Goal: Check status: Check status

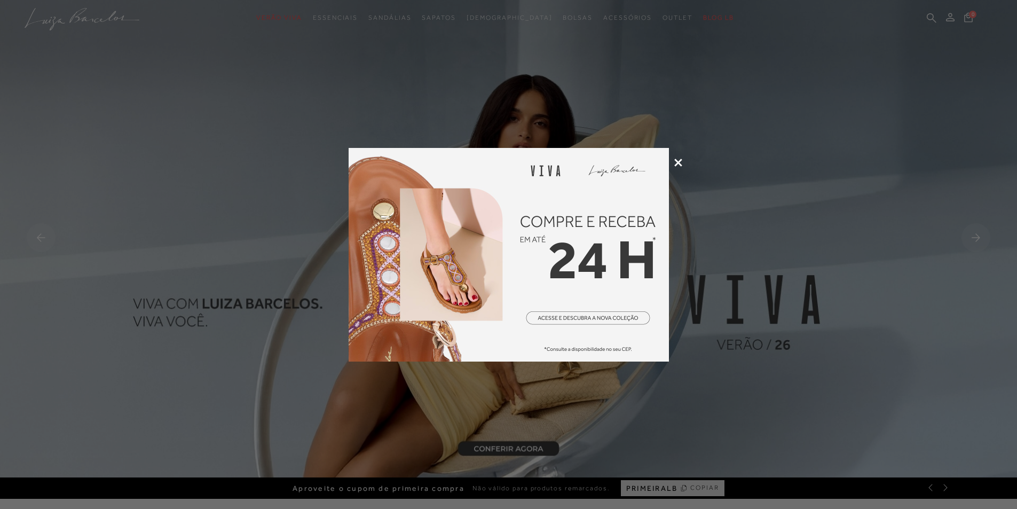
click at [678, 160] on icon at bounding box center [678, 163] width 8 height 8
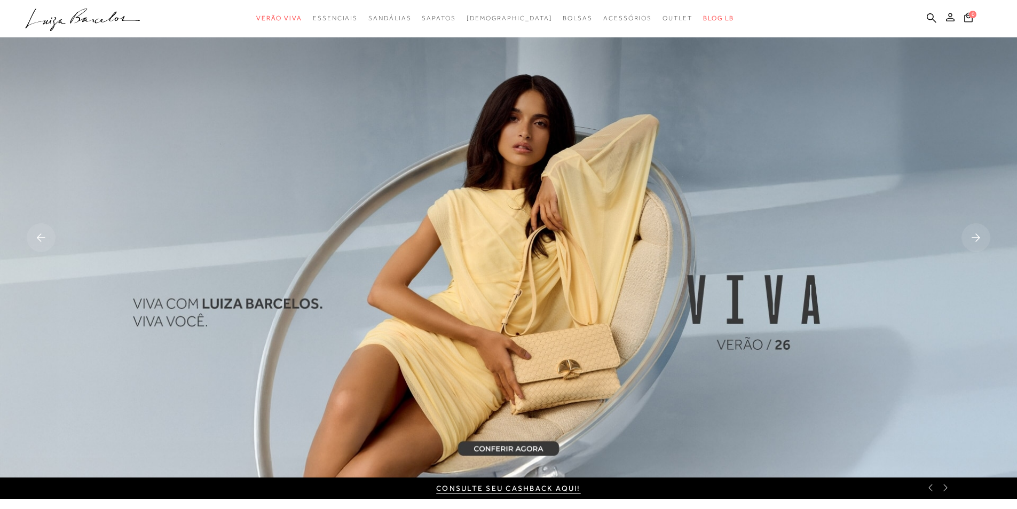
click at [950, 19] on icon at bounding box center [950, 17] width 9 height 9
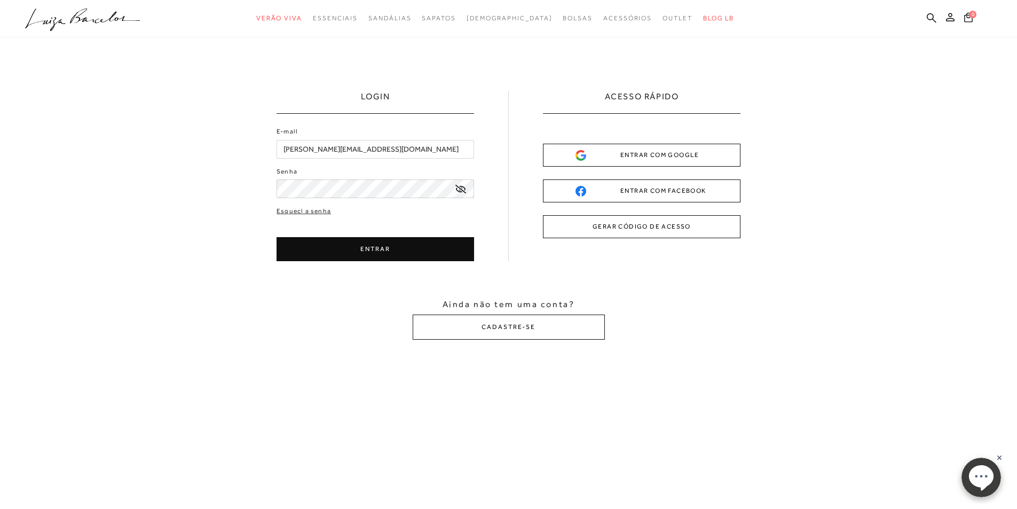
click at [464, 190] on icon at bounding box center [460, 189] width 11 height 9
click at [464, 189] on icon at bounding box center [460, 190] width 11 height 10
click at [398, 250] on button "ENTRAR" at bounding box center [376, 249] width 198 height 24
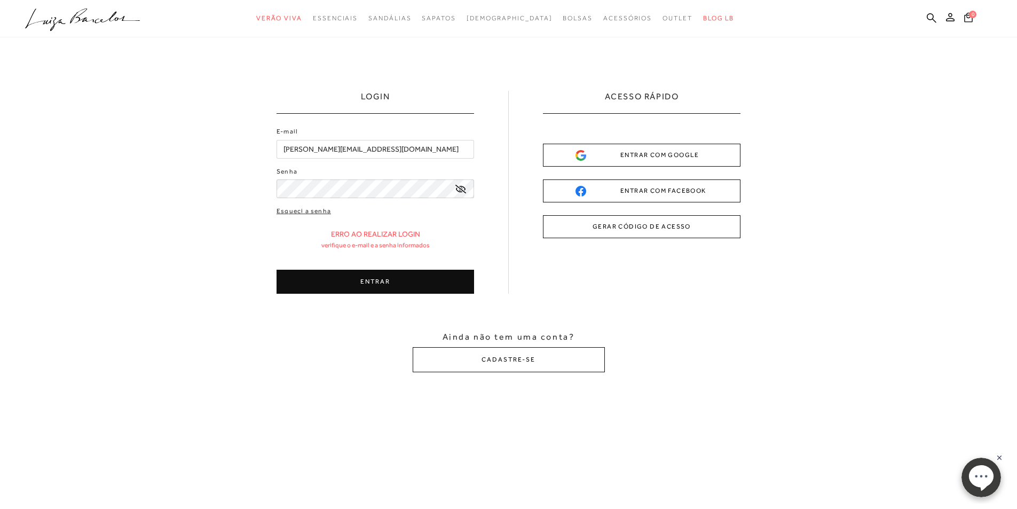
click at [620, 155] on div "ENTRAR COM GOOGLE" at bounding box center [642, 154] width 132 height 11
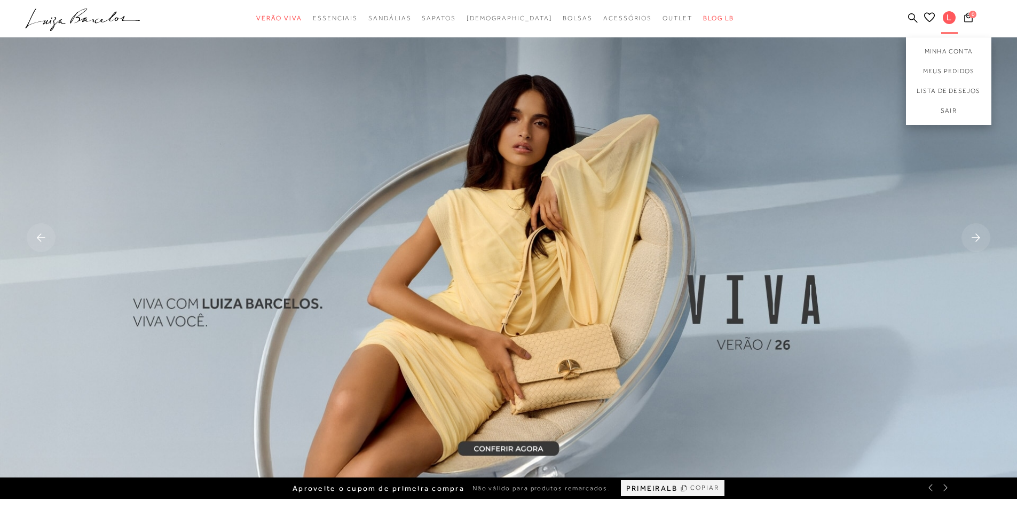
click at [950, 17] on span "L" at bounding box center [949, 17] width 13 height 13
click at [945, 68] on link "Meus Pedidos" at bounding box center [948, 71] width 85 height 20
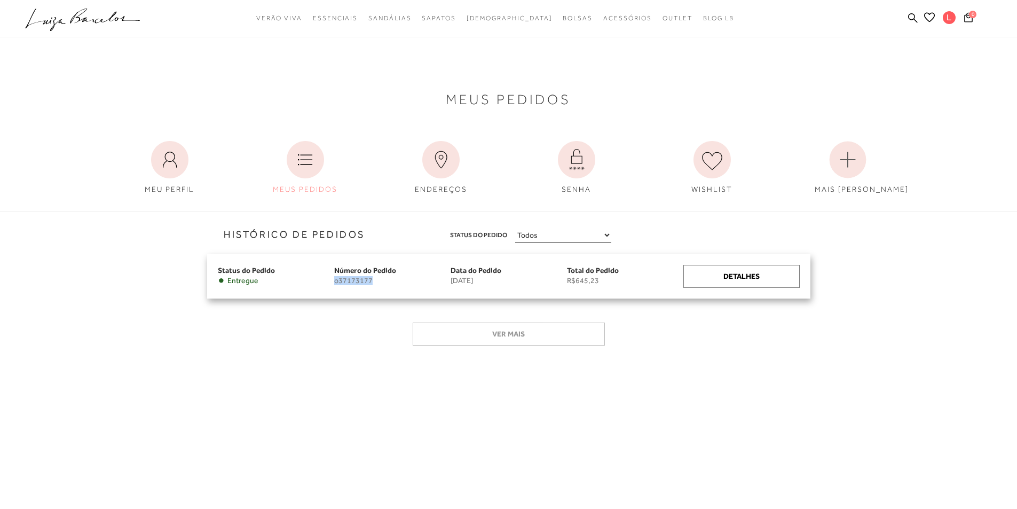
drag, startPoint x: 380, startPoint y: 279, endPoint x: 334, endPoint y: 278, distance: 45.9
click at [334, 278] on span "o37173177" at bounding box center [392, 280] width 116 height 9
click at [718, 269] on div "Detalhes" at bounding box center [741, 276] width 116 height 23
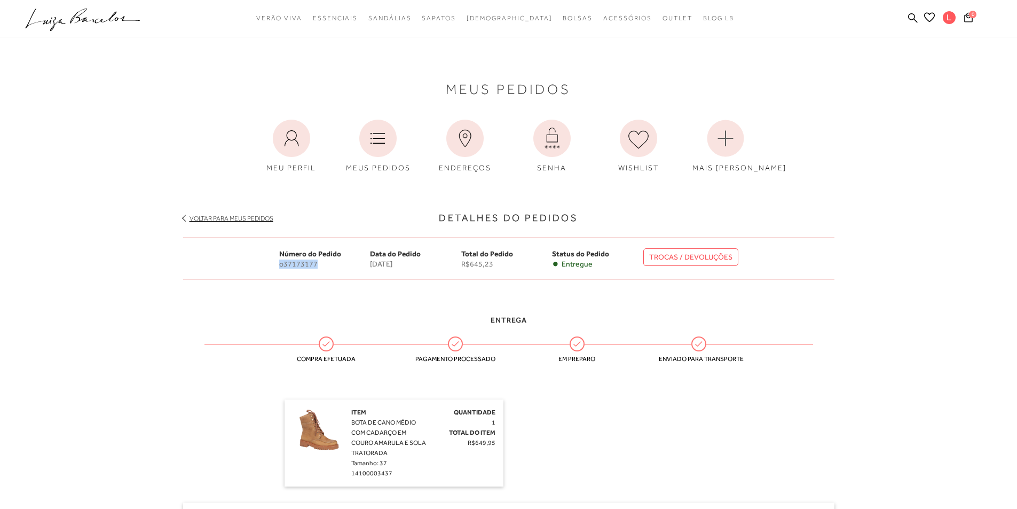
drag, startPoint x: 319, startPoint y: 265, endPoint x: 273, endPoint y: 261, distance: 46.6
click at [273, 261] on div "Número do Pedido o37173177 Data do [GEOGRAPHIC_DATA] [DATE] Total do Pedido R$6…" at bounding box center [508, 258] width 651 height 43
copy span "o37173177"
